Goal: Task Accomplishment & Management: Complete application form

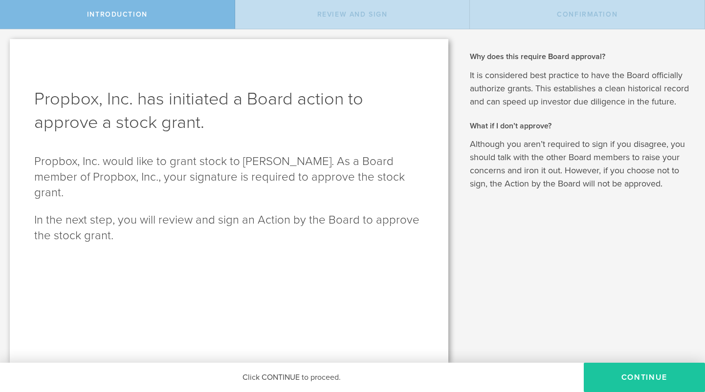
click at [641, 381] on button "Continue" at bounding box center [643, 377] width 121 height 29
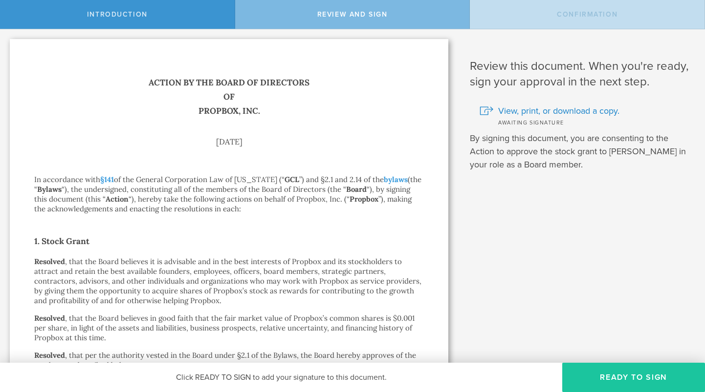
click at [643, 379] on button "Ready to Sign" at bounding box center [633, 377] width 143 height 29
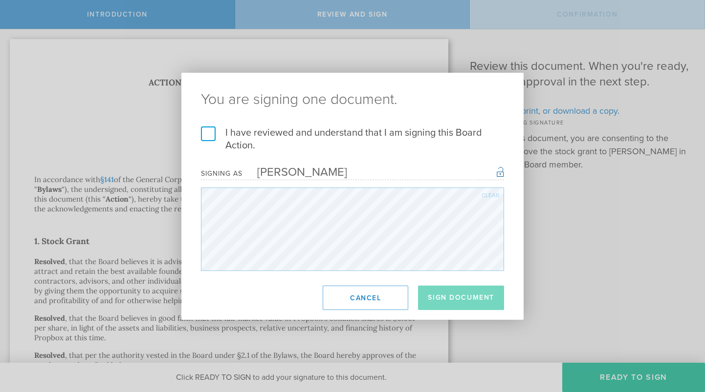
click at [212, 136] on label "I have reviewed and understand that I am signing this Board Action." at bounding box center [352, 139] width 303 height 25
click at [0, 0] on input "I have reviewed and understand that I am signing this Board Action." at bounding box center [0, 0] width 0 height 0
click at [450, 298] on button "Sign Document" at bounding box center [461, 298] width 86 height 24
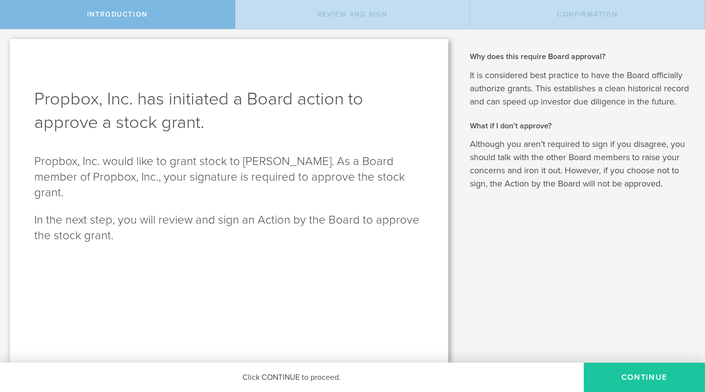
click at [652, 379] on button "Continue" at bounding box center [643, 377] width 121 height 29
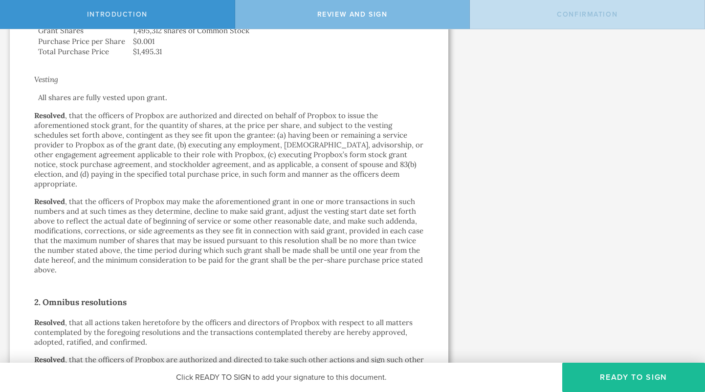
scroll to position [562, 0]
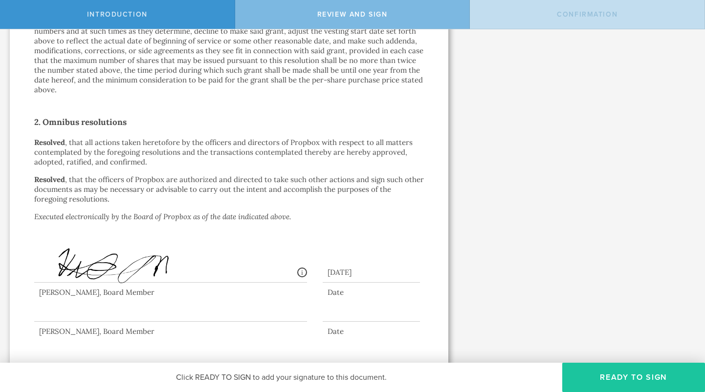
click at [599, 374] on button "Ready to Sign" at bounding box center [633, 377] width 143 height 29
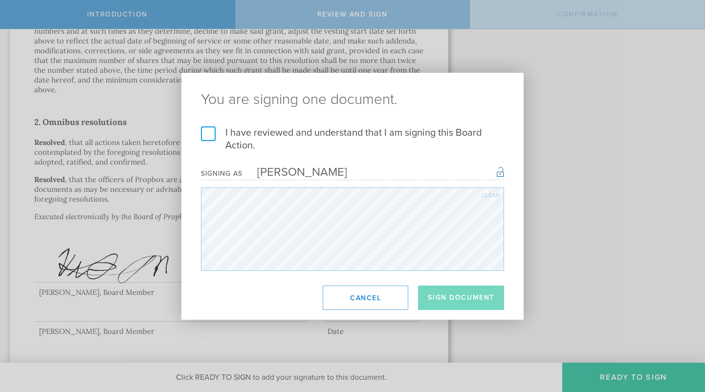
click at [207, 132] on label "I have reviewed and understand that I am signing this Board Action." at bounding box center [352, 139] width 303 height 25
click at [0, 0] on input "I have reviewed and understand that I am signing this Board Action." at bounding box center [0, 0] width 0 height 0
click at [437, 296] on button "Sign Document" at bounding box center [461, 298] width 86 height 24
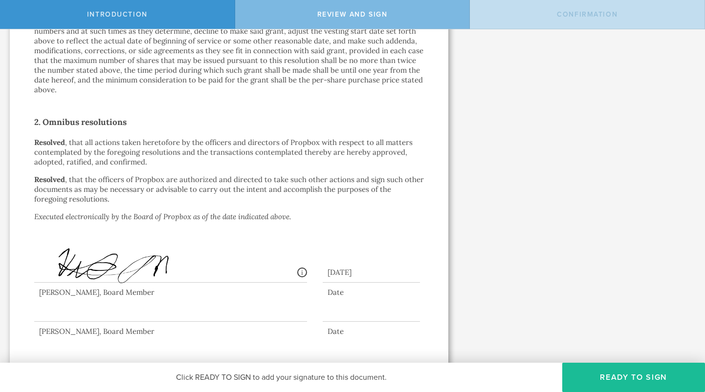
scroll to position [0, 0]
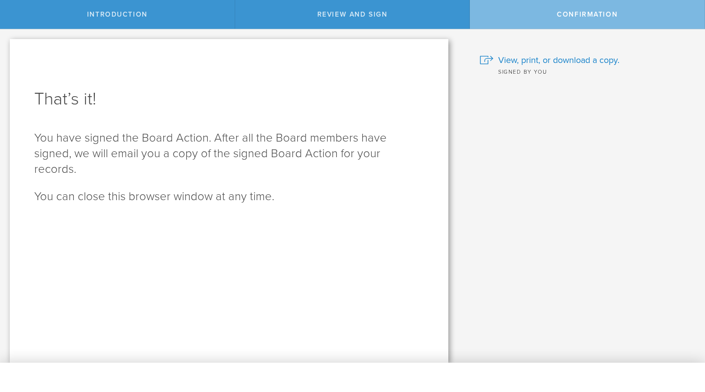
click at [483, 32] on div "Why does this require Board approval? It is considered best practice to have th…" at bounding box center [581, 196] width 247 height 334
click at [473, 35] on div "Why does this require Board approval? It is considered best practice to have th…" at bounding box center [581, 196] width 247 height 334
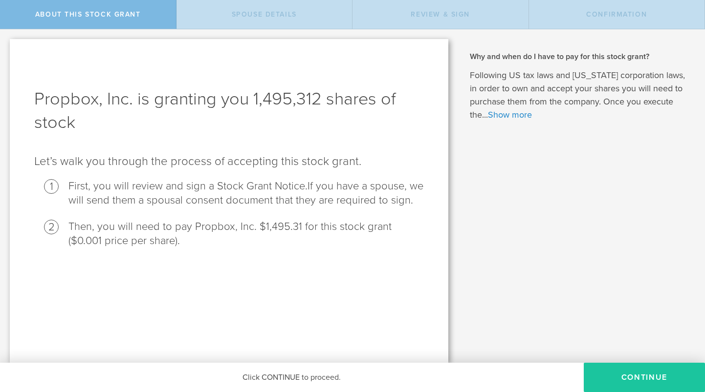
click at [605, 379] on button "CONTINUE" at bounding box center [643, 377] width 121 height 29
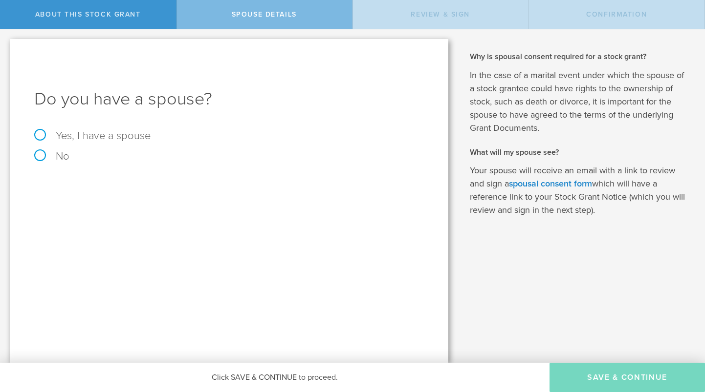
click at [42, 155] on label "No" at bounding box center [228, 156] width 389 height 11
click at [6, 45] on input "No" at bounding box center [3, 37] width 6 height 16
radio input "true"
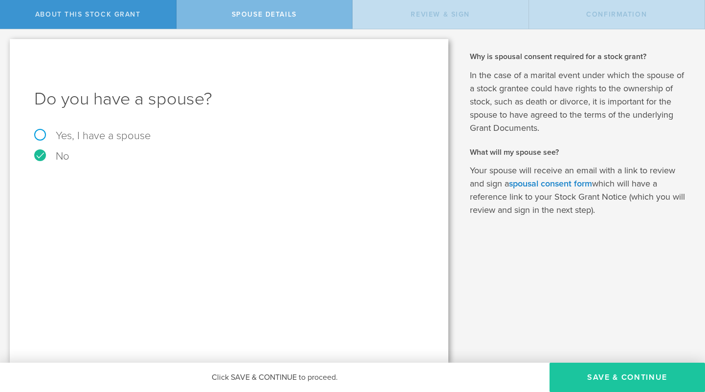
click at [590, 379] on button "Save & Continue" at bounding box center [626, 377] width 155 height 29
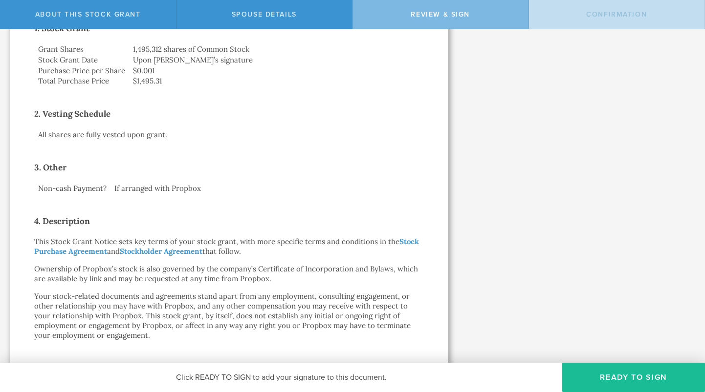
scroll to position [224, 0]
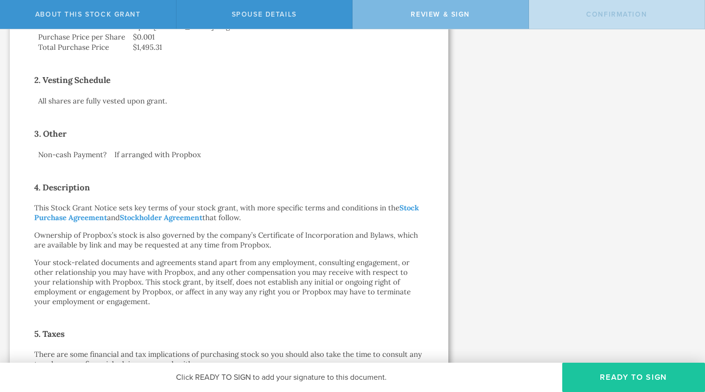
click at [613, 378] on button "Ready to Sign" at bounding box center [633, 377] width 143 height 29
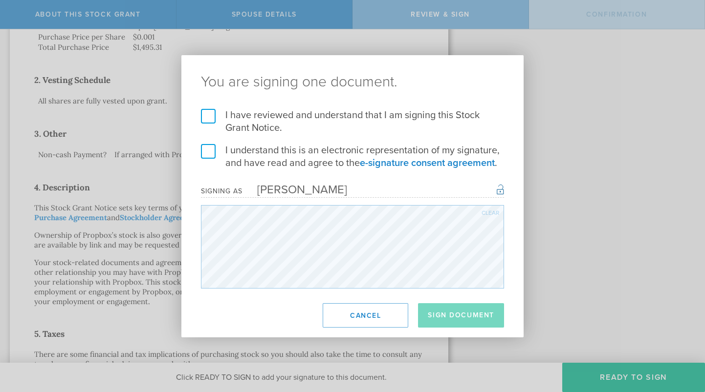
click at [206, 115] on label "I have reviewed and understand that I am signing this Stock Grant Notice." at bounding box center [352, 121] width 303 height 25
click at [0, 0] on input "I have reviewed and understand that I am signing this Stock Grant Notice." at bounding box center [0, 0] width 0 height 0
click at [207, 150] on label "I understand this is an electronic representation of my signature, and have rea…" at bounding box center [352, 156] width 303 height 25
click at [0, 0] on input "I understand this is an electronic representation of my signature, and have rea…" at bounding box center [0, 0] width 0 height 0
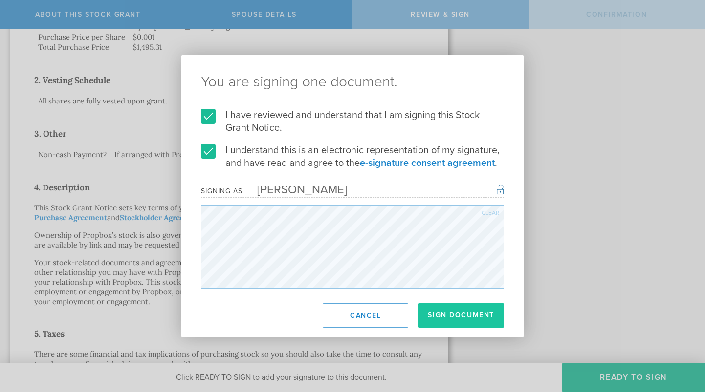
click at [462, 315] on button "Sign Document" at bounding box center [461, 315] width 86 height 24
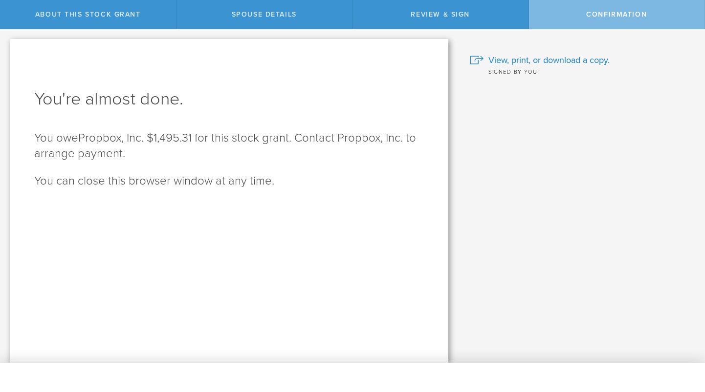
scroll to position [0, 0]
click at [499, 154] on div "Why and when do I have to pay for this stock grant? Following US tax laws and D…" at bounding box center [581, 196] width 247 height 334
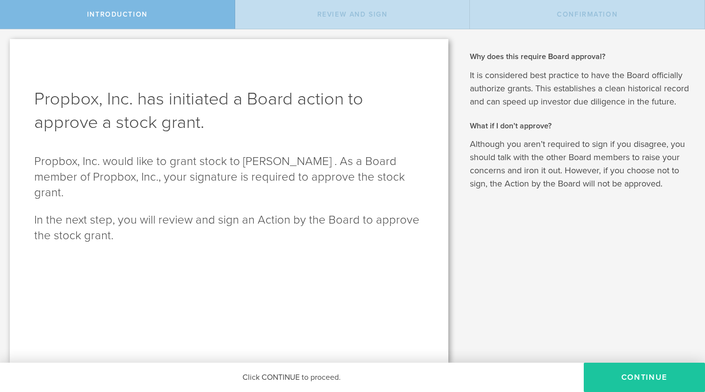
click at [620, 377] on button "Continue" at bounding box center [643, 377] width 121 height 29
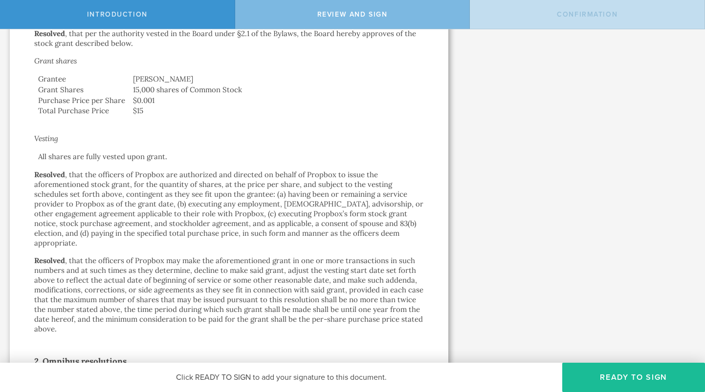
scroll to position [325, 0]
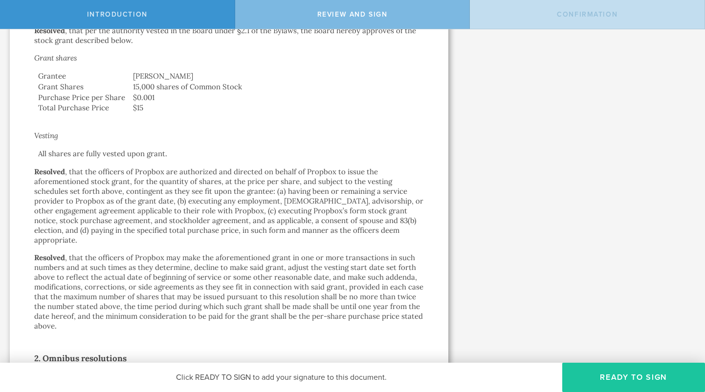
click at [617, 376] on button "Ready to Sign" at bounding box center [633, 377] width 143 height 29
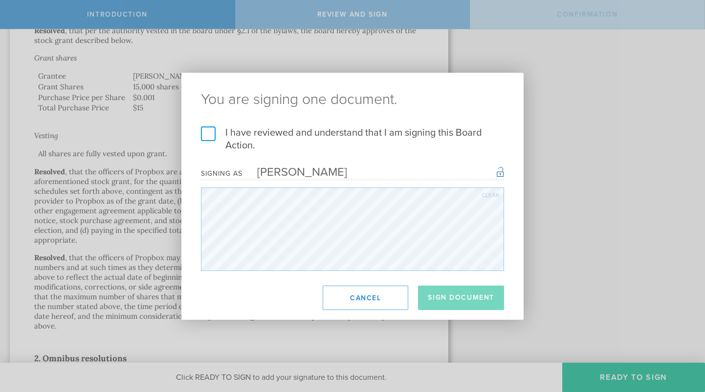
click at [206, 134] on label "I have reviewed and understand that I am signing this Board Action." at bounding box center [352, 139] width 303 height 25
click at [0, 0] on input "I have reviewed and understand that I am signing this Board Action." at bounding box center [0, 0] width 0 height 0
click at [470, 294] on button "Sign Document" at bounding box center [461, 298] width 86 height 24
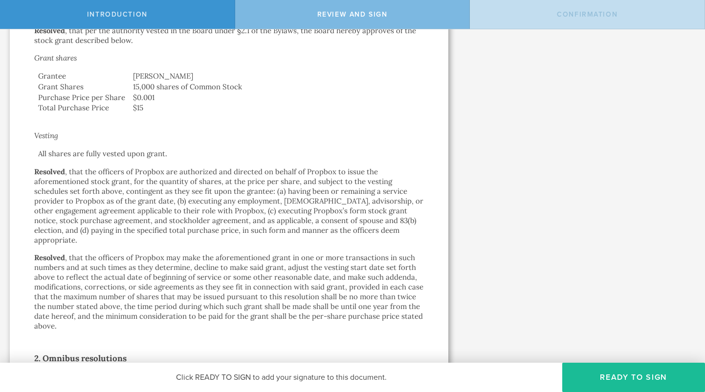
scroll to position [0, 0]
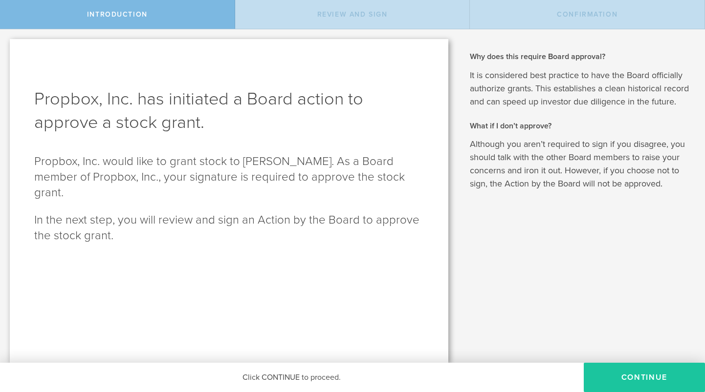
click at [620, 379] on button "Continue" at bounding box center [643, 377] width 121 height 29
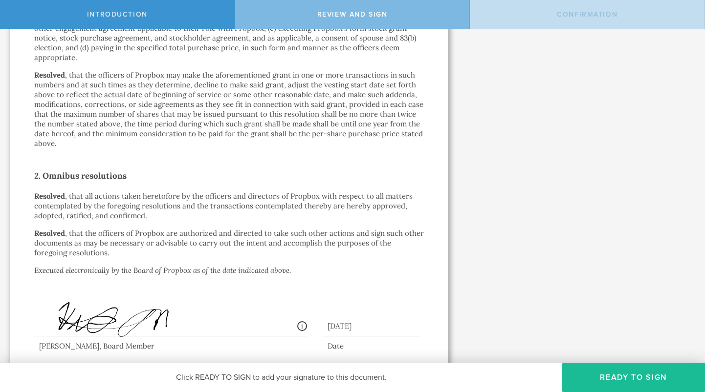
scroll to position [562, 0]
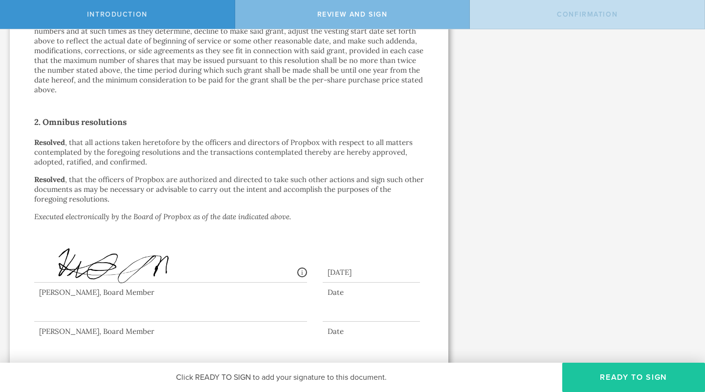
click at [587, 368] on button "Ready to Sign" at bounding box center [633, 377] width 143 height 29
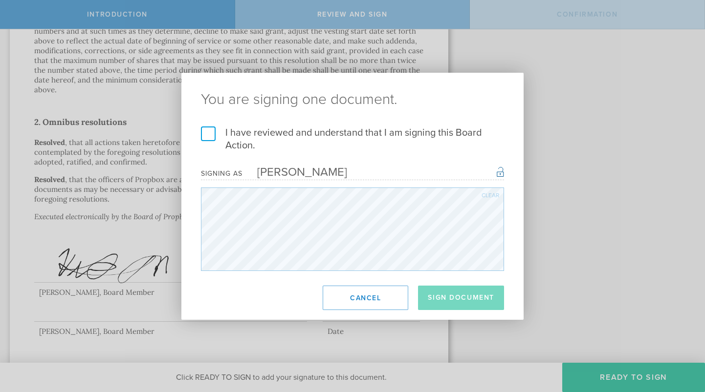
click at [208, 135] on label "I have reviewed and understand that I am signing this Board Action." at bounding box center [352, 139] width 303 height 25
click at [0, 0] on input "I have reviewed and understand that I am signing this Board Action." at bounding box center [0, 0] width 0 height 0
click at [440, 295] on button "Sign Document" at bounding box center [461, 298] width 86 height 24
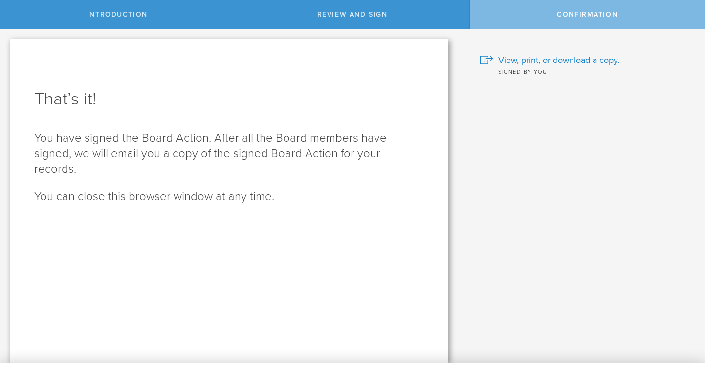
scroll to position [0, 0]
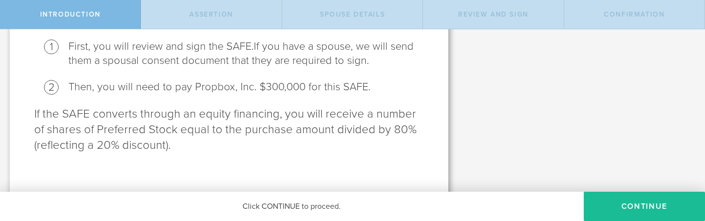
scroll to position [124, 0]
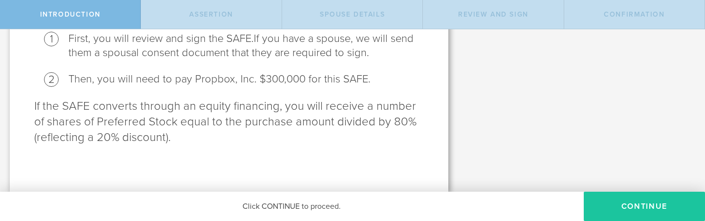
click at [621, 200] on button "Continue" at bounding box center [643, 206] width 121 height 29
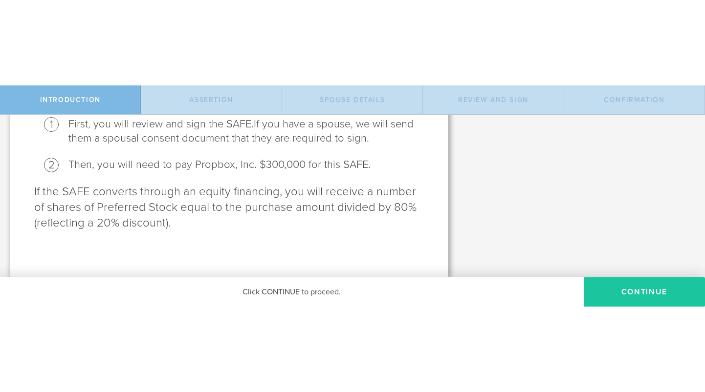
scroll to position [0, 0]
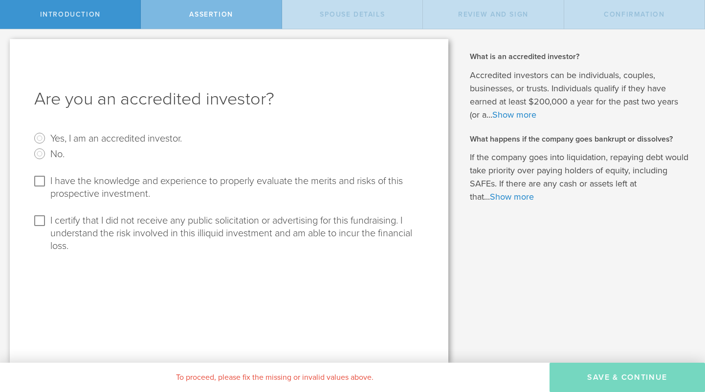
click at [284, 378] on div "To proceed, please fix the missing or invalid values above." at bounding box center [274, 377] width 549 height 29
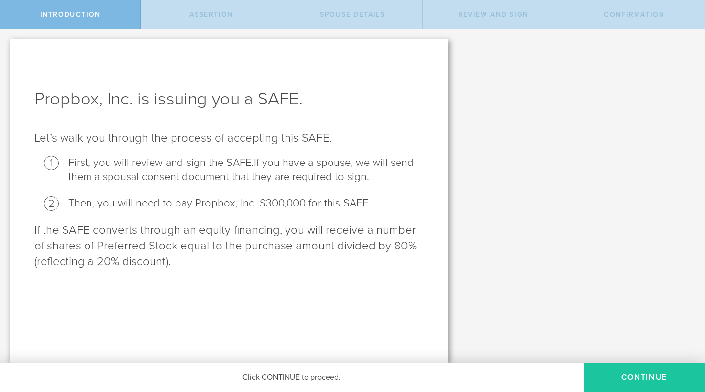
click at [613, 377] on button "Continue" at bounding box center [643, 377] width 121 height 29
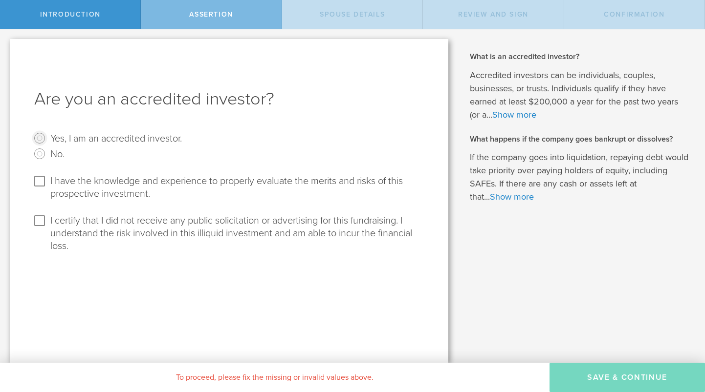
click at [39, 139] on input "Yes, I am an accredited investor." at bounding box center [40, 138] width 16 height 16
radio input "true"
click at [41, 180] on input "I have the knowledge and experience to properly evaluate the merits and risks o…" at bounding box center [40, 181] width 16 height 16
checkbox input "true"
click at [40, 223] on input "I certify that I did not receive any public solicitation or advertising for thi…" at bounding box center [40, 221] width 16 height 16
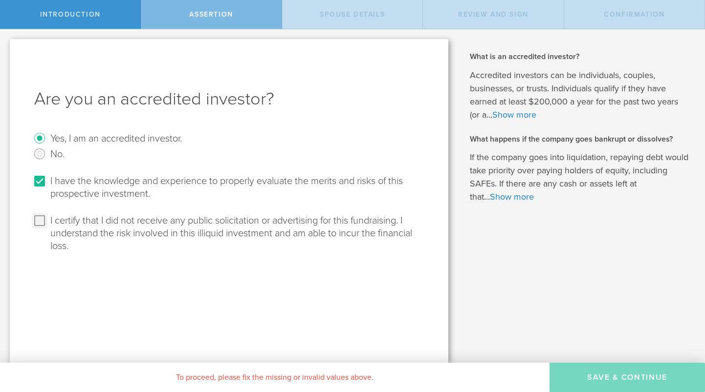
checkbox input "true"
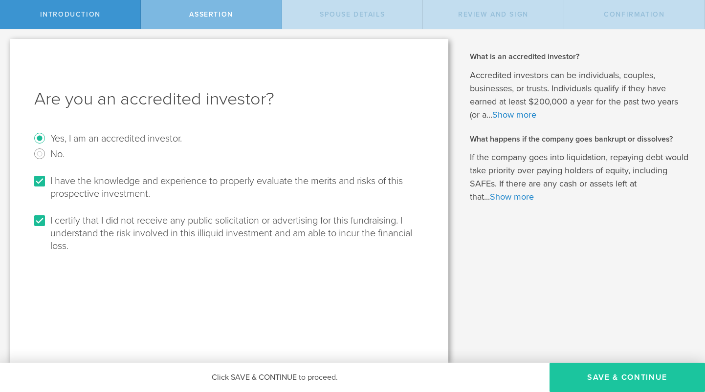
click at [606, 376] on button "Save & Continue" at bounding box center [626, 377] width 155 height 29
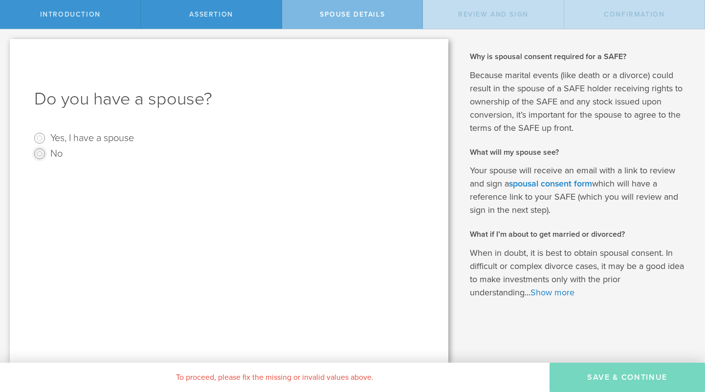
click at [41, 151] on input "No" at bounding box center [40, 154] width 16 height 16
radio input "true"
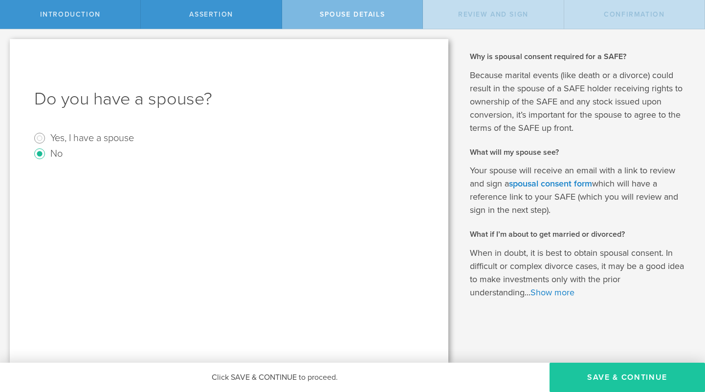
click at [603, 376] on button "Save & Continue" at bounding box center [626, 377] width 155 height 29
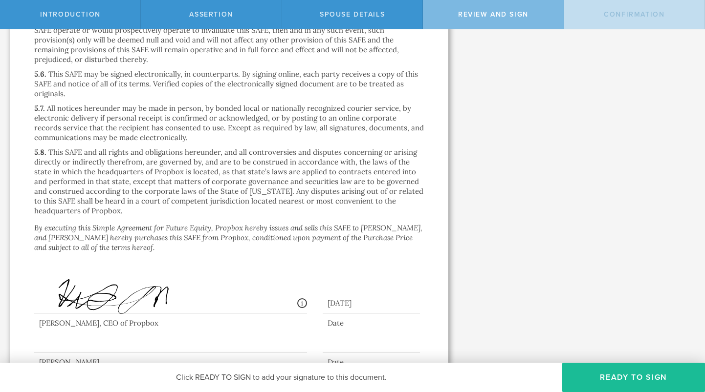
scroll to position [2290, 0]
click at [621, 377] on button "Ready to Sign" at bounding box center [633, 377] width 143 height 29
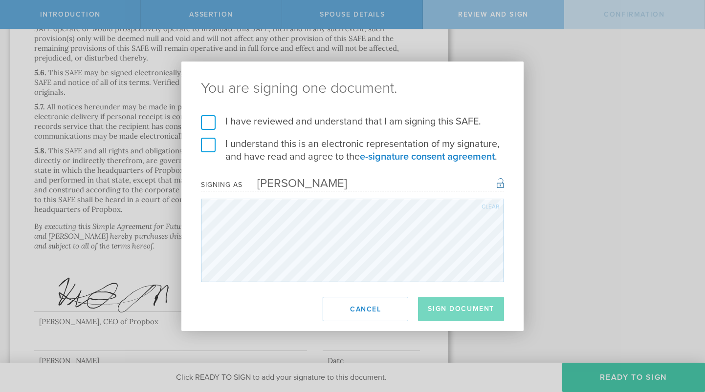
click at [208, 125] on label "I have reviewed and understand that I am signing this SAFE." at bounding box center [352, 121] width 303 height 13
click at [0, 0] on input "I have reviewed and understand that I am signing this SAFE." at bounding box center [0, 0] width 0 height 0
click at [209, 147] on label "I understand this is an electronic representation of my signature, and have rea…" at bounding box center [352, 150] width 303 height 25
click at [0, 0] on input "I understand this is an electronic representation of my signature, and have rea…" at bounding box center [0, 0] width 0 height 0
click at [445, 304] on button "Sign Document" at bounding box center [461, 309] width 86 height 24
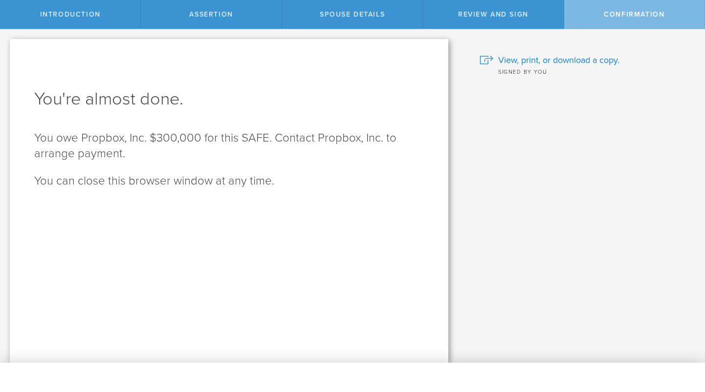
scroll to position [0, 0]
click at [468, 122] on div "What is an accredited investor? Accredited investors can be individuals, couple…" at bounding box center [581, 196] width 247 height 334
